Goal: Find specific fact: Find contact information

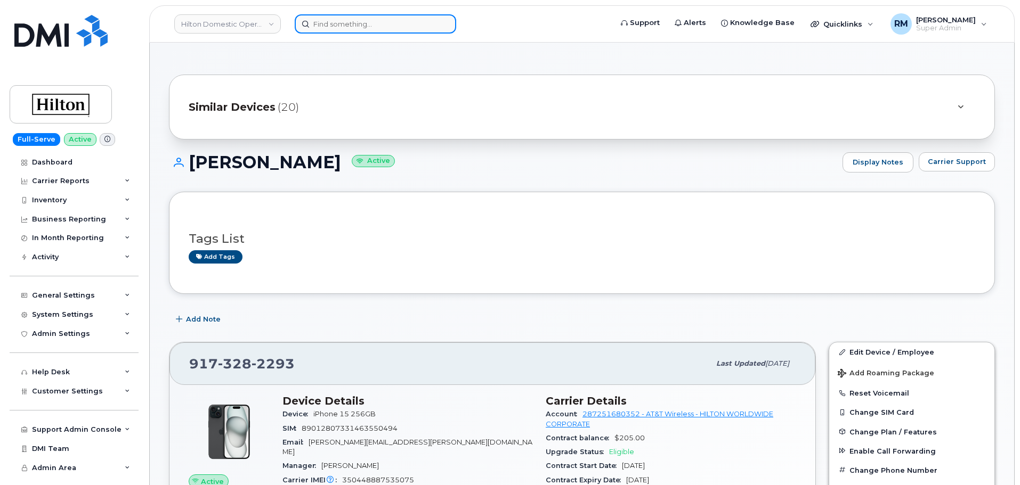
click at [344, 23] on input at bounding box center [375, 23] width 161 height 19
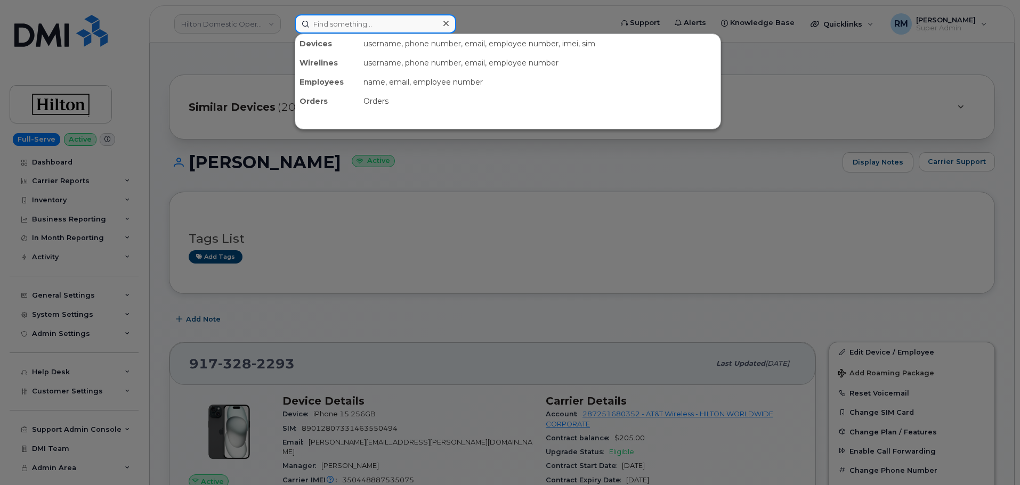
paste input "[PERSON_NAME]"
type input "Tanner Hamburg"
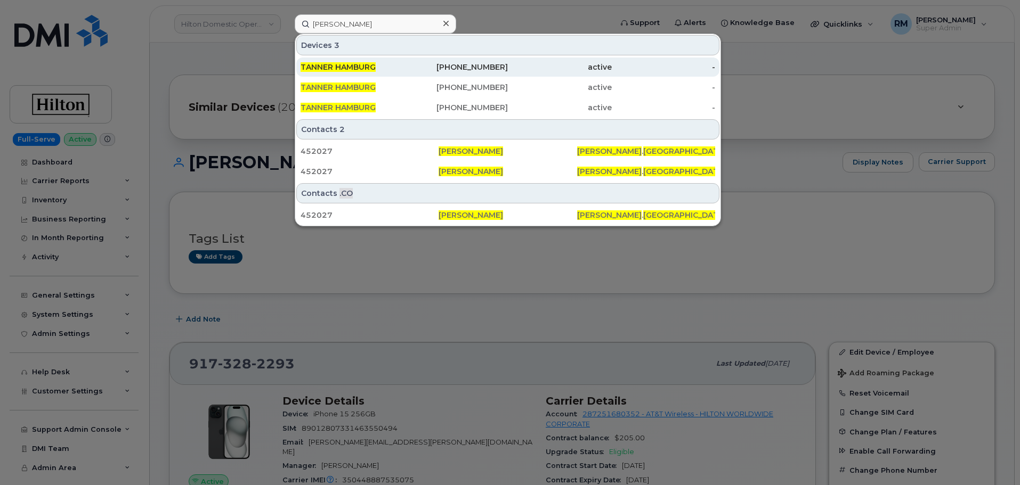
click at [341, 69] on span "TANNER HAMBURG" at bounding box center [338, 67] width 75 height 10
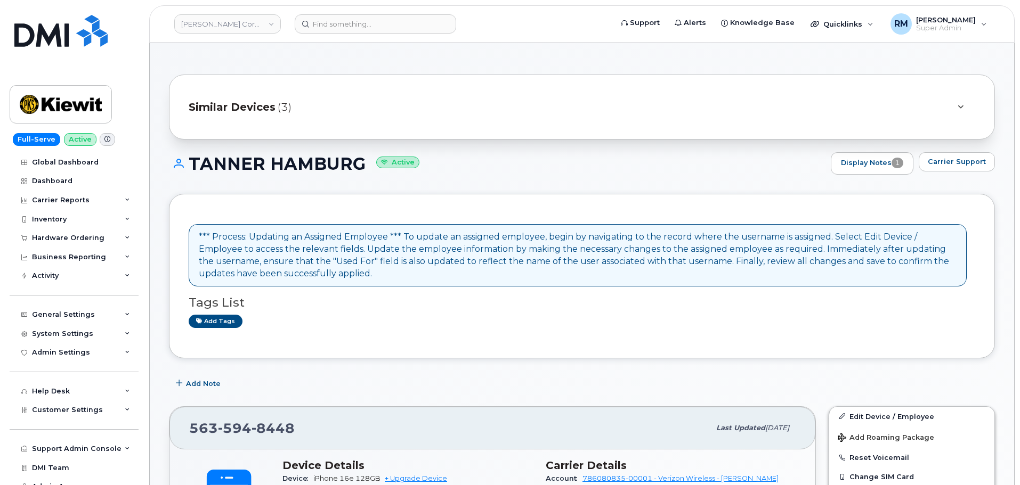
click at [256, 108] on span "Similar Devices" at bounding box center [232, 107] width 87 height 15
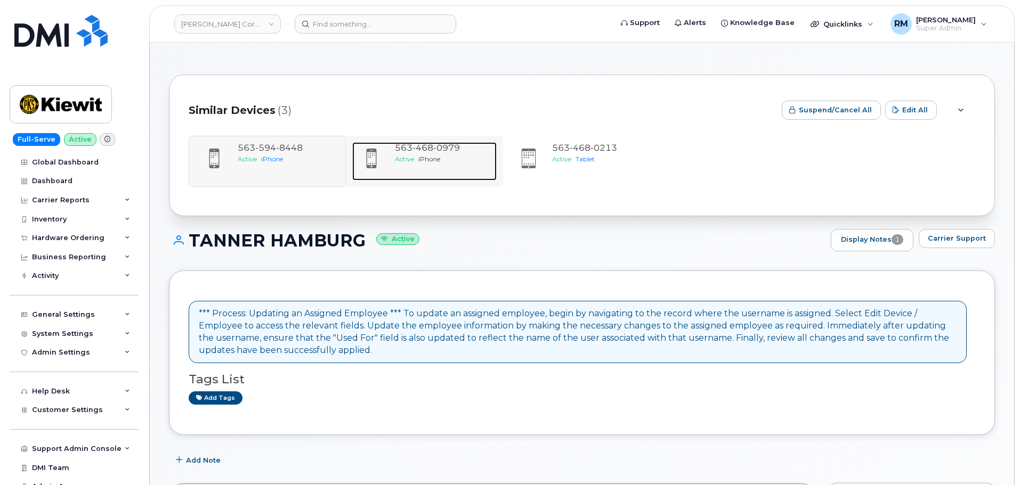
click at [428, 152] on span "468" at bounding box center [422, 148] width 21 height 10
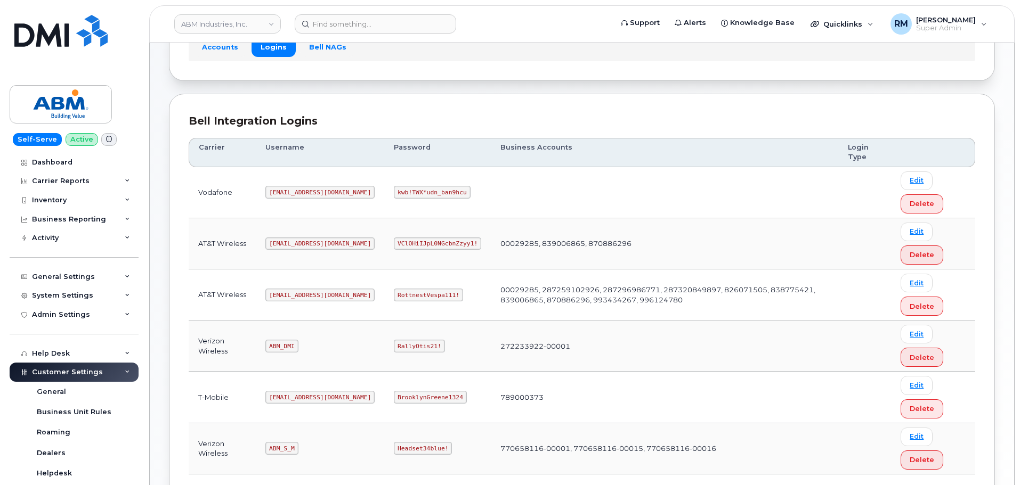
scroll to position [107, 0]
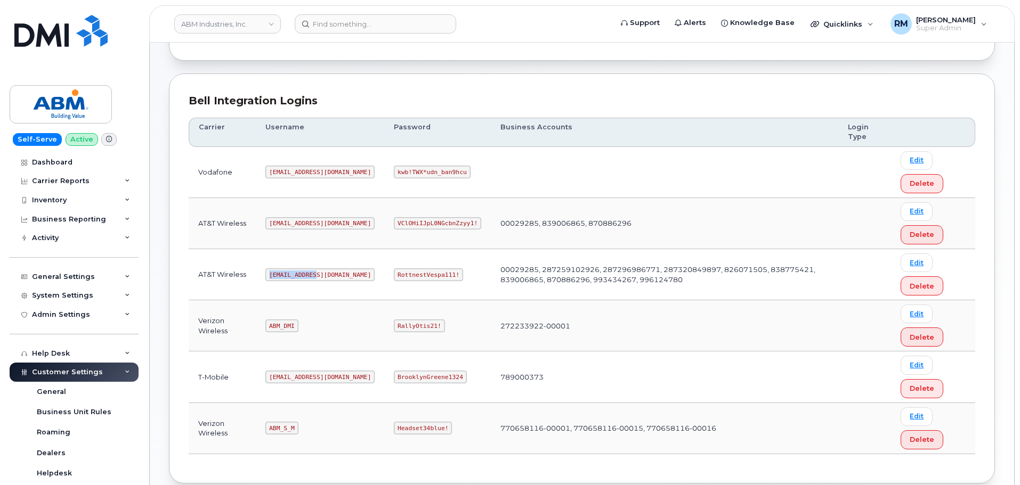
drag, startPoint x: 271, startPoint y: 277, endPoint x: 312, endPoint y: 277, distance: 41.0
click at [312, 277] on code "abm@dminc.com" at bounding box center [319, 275] width 109 height 13
copy code "abm@dminc.com"
click at [394, 274] on code "RottnestVespa111!" at bounding box center [428, 275] width 69 height 13
click at [394, 273] on code "RottnestVespa111!" at bounding box center [428, 275] width 69 height 13
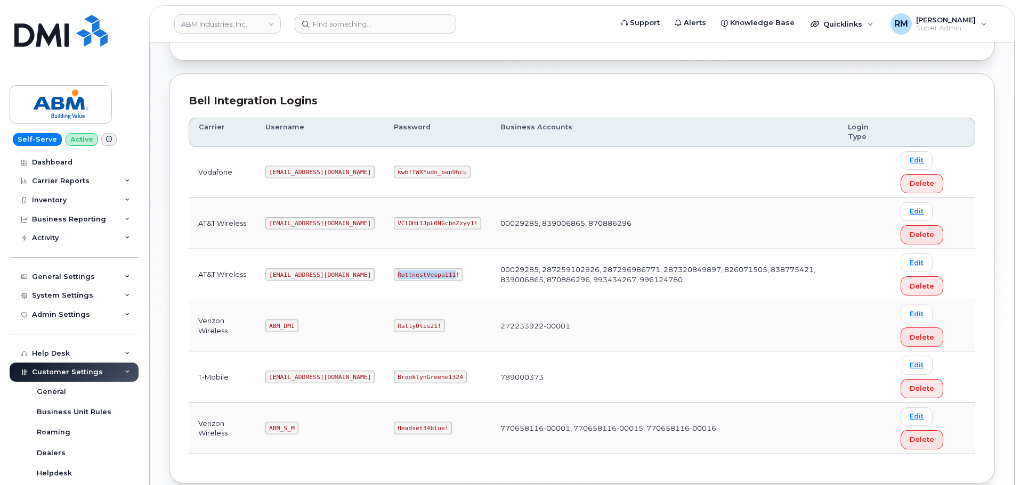
copy code "RottnestVespa111"
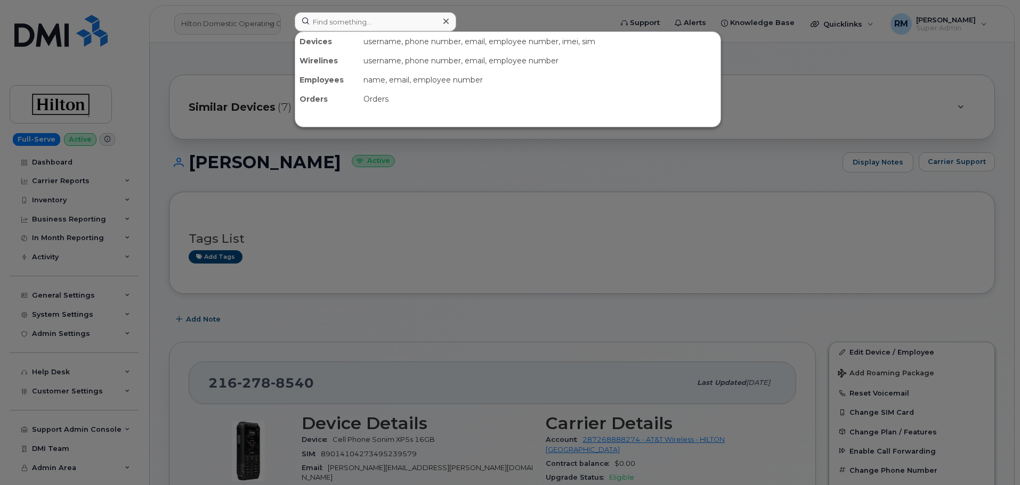
click at [336, 19] on input at bounding box center [375, 21] width 161 height 19
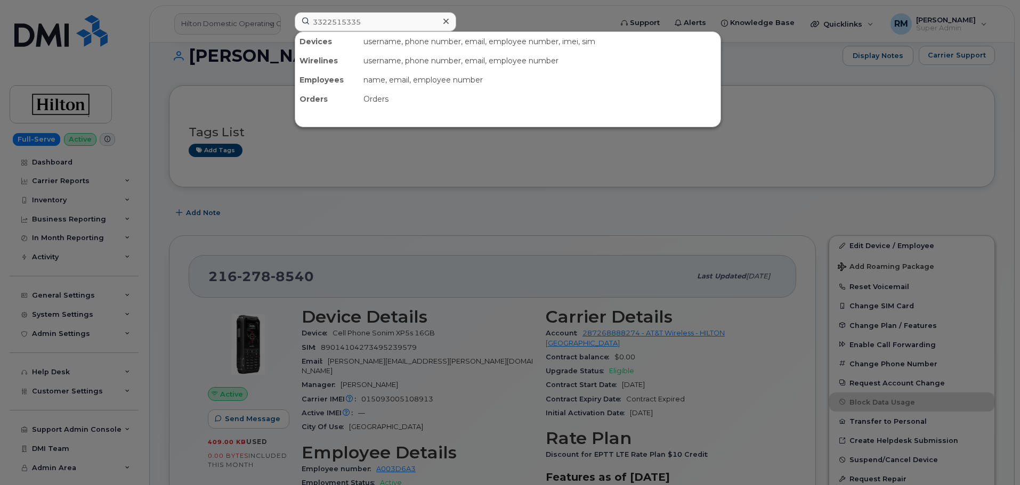
type input "3322515335"
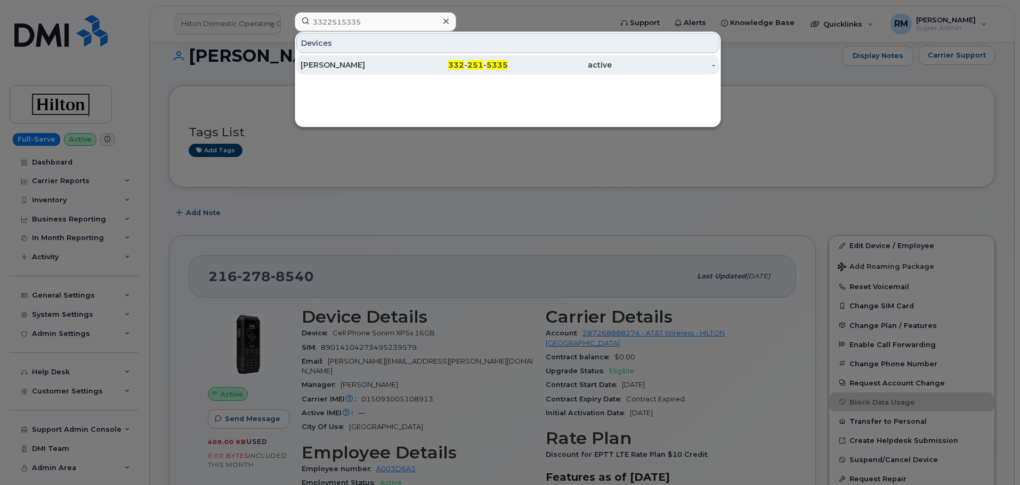
click at [353, 62] on div "[PERSON_NAME]" at bounding box center [353, 65] width 104 height 11
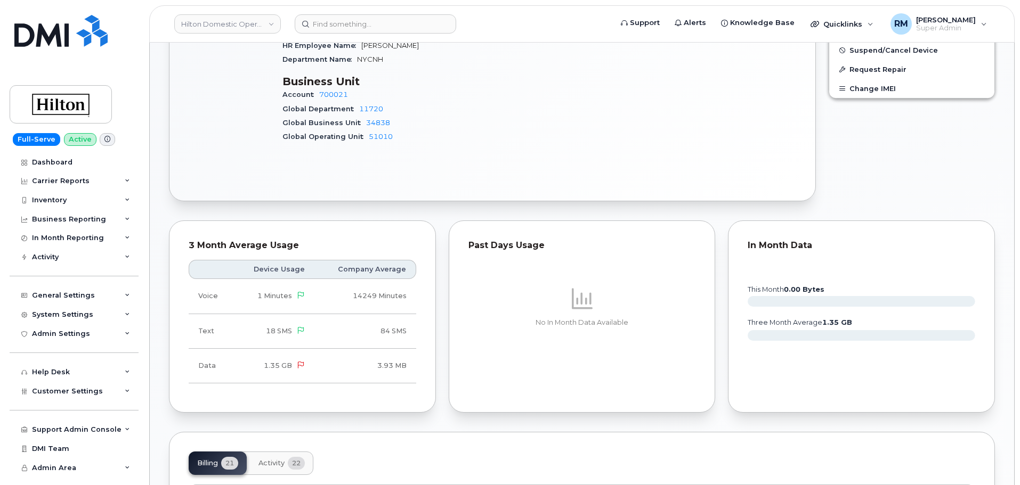
scroll to position [266, 0]
